Goal: Information Seeking & Learning: Learn about a topic

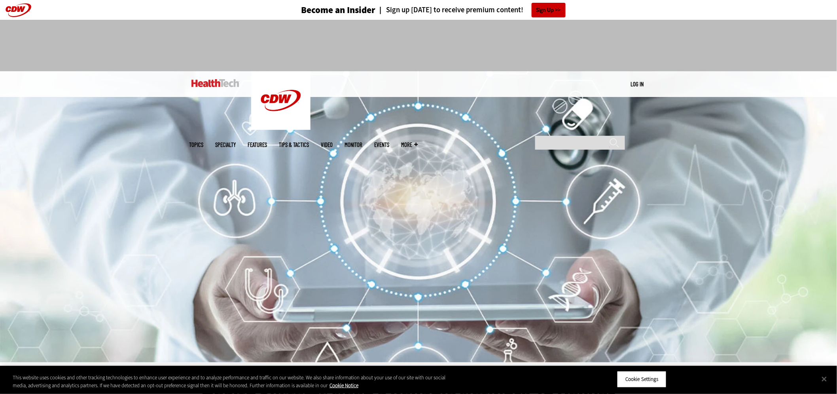
drag, startPoint x: 152, startPoint y: 264, endPoint x: 180, endPoint y: 68, distance: 198.0
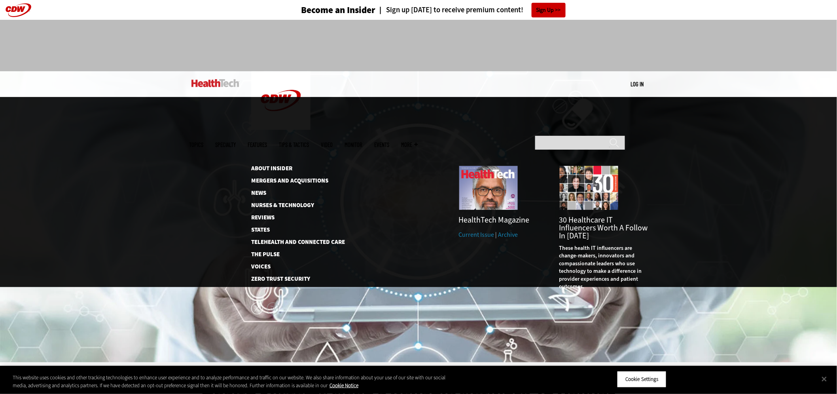
click at [418, 142] on span "More" at bounding box center [409, 145] width 17 height 6
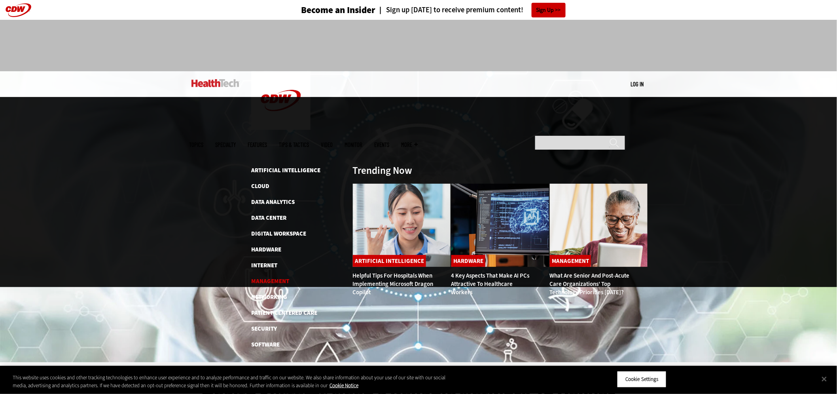
click at [277, 277] on link "Management" at bounding box center [270, 281] width 38 height 8
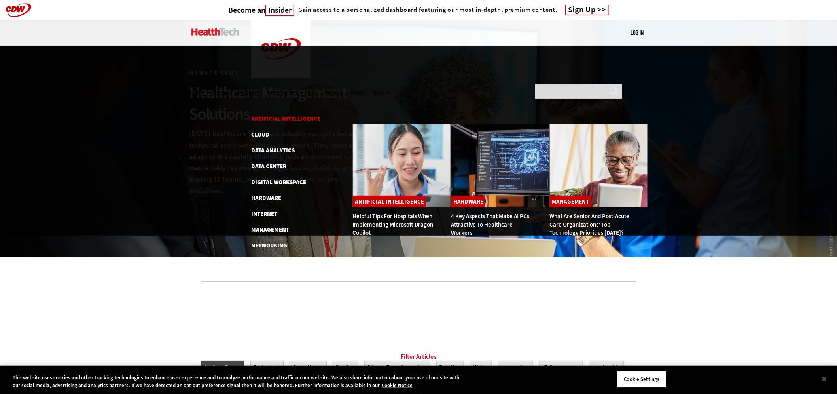
click at [270, 115] on link "Artificial Intelligence" at bounding box center [285, 119] width 69 height 8
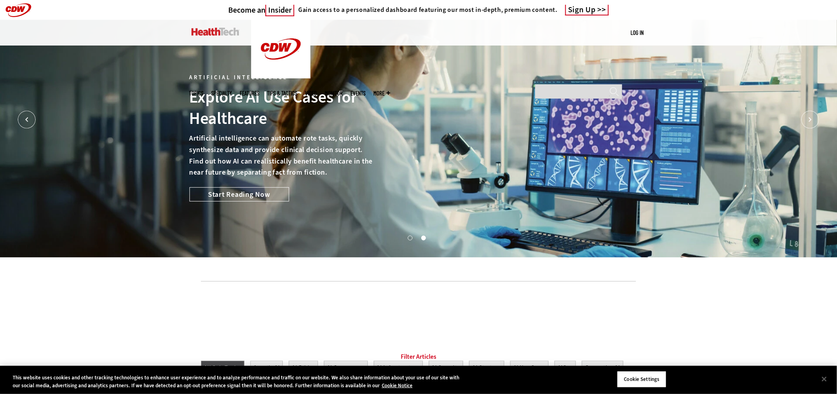
drag, startPoint x: 723, startPoint y: 204, endPoint x: 687, endPoint y: 26, distance: 181.2
